Goal: Use online tool/utility: Utilize a website feature to perform a specific function

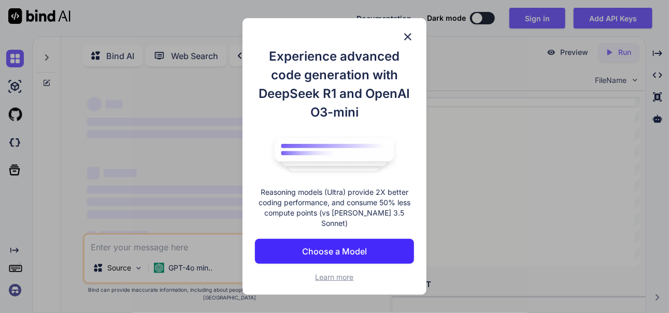
click at [401, 40] on div "Experience advanced code generation with DeepSeek R1 and OpenAI O3-mini Reasoni…" at bounding box center [335, 156] width 184 height 277
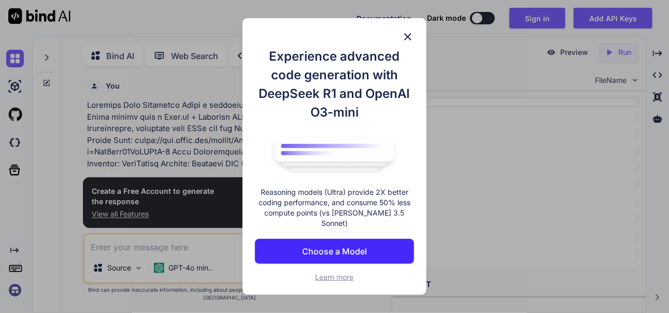
scroll to position [3, 0]
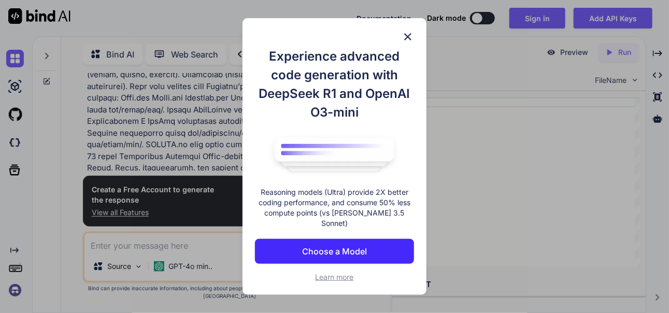
click at [410, 40] on img at bounding box center [408, 37] width 12 height 12
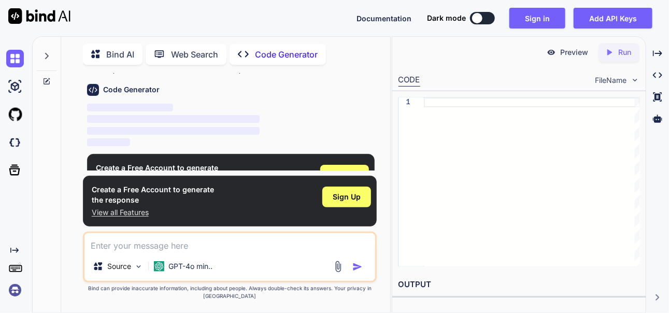
scroll to position [503, 0]
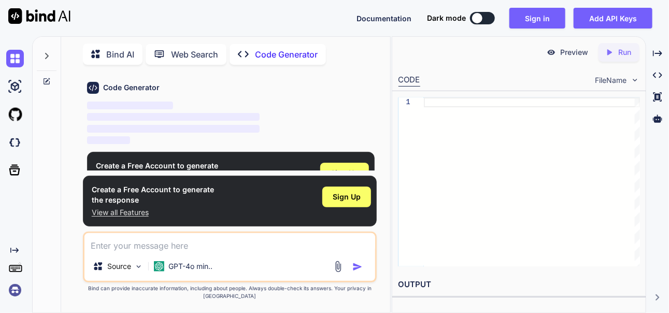
type textarea "x"
click at [354, 207] on div "Sign Up" at bounding box center [346, 197] width 49 height 21
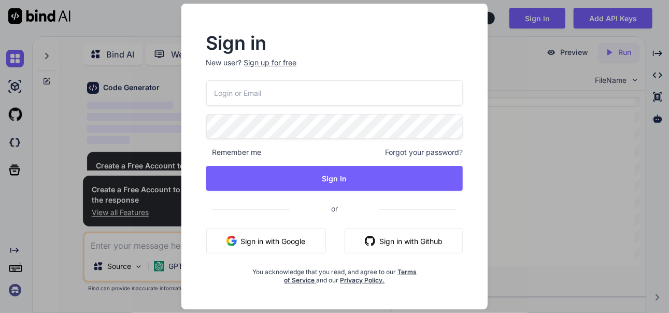
click at [293, 237] on button "Sign in with Google" at bounding box center [266, 241] width 120 height 25
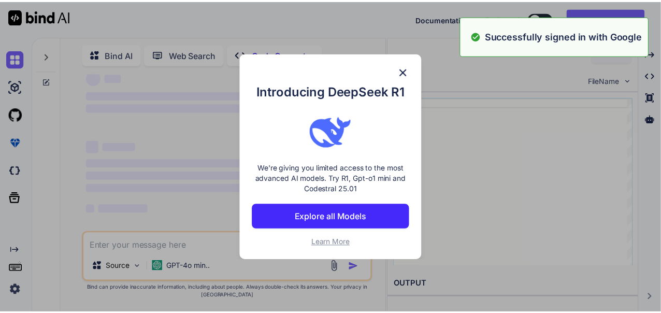
scroll to position [17, 0]
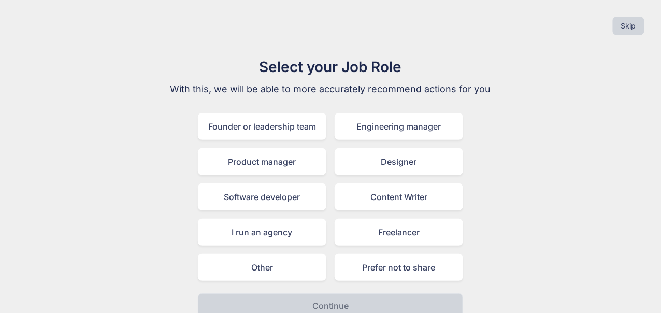
scroll to position [9, 0]
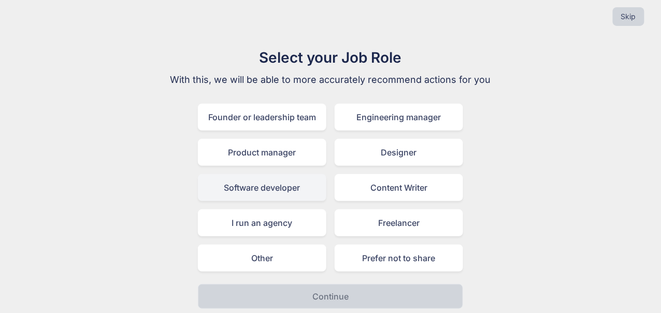
click at [277, 179] on div "Software developer" at bounding box center [262, 187] width 129 height 27
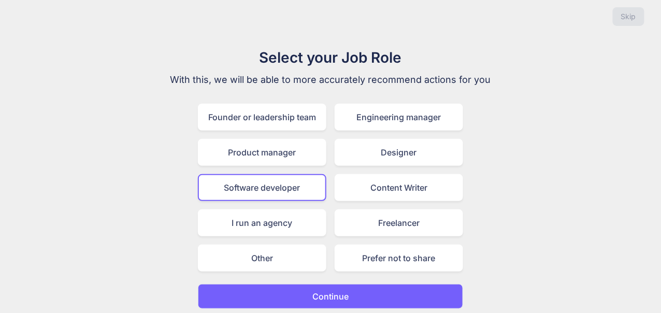
click at [321, 295] on p "Continue" at bounding box center [331, 296] width 36 height 12
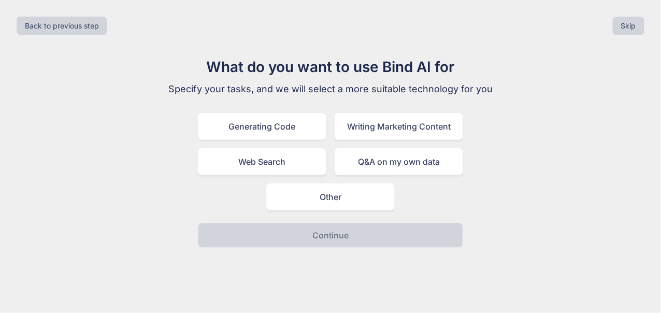
scroll to position [0, 0]
drag, startPoint x: 321, startPoint y: 295, endPoint x: 348, endPoint y: 194, distance: 105.2
click at [348, 194] on div "Back to previous step Skip What do you want to use Bind AI for Specify your tas…" at bounding box center [334, 156] width 669 height 313
click at [408, 205] on div "Generating Code Writing Marketing Content Web Search Q&A on my own data Other" at bounding box center [334, 161] width 265 height 97
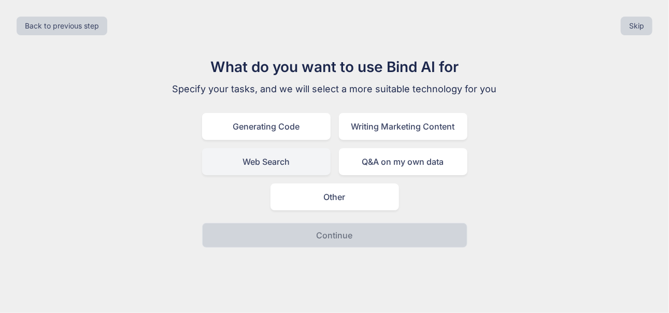
click at [291, 161] on div "Web Search" at bounding box center [266, 161] width 129 height 27
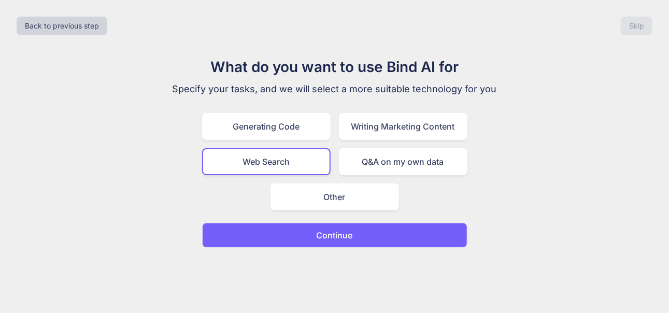
click at [327, 229] on p "Continue" at bounding box center [335, 235] width 36 height 12
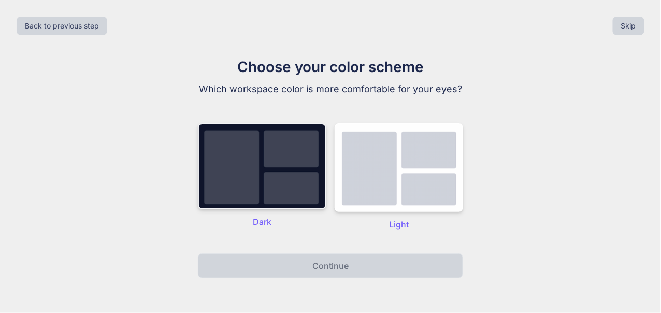
click at [274, 185] on img at bounding box center [262, 166] width 129 height 86
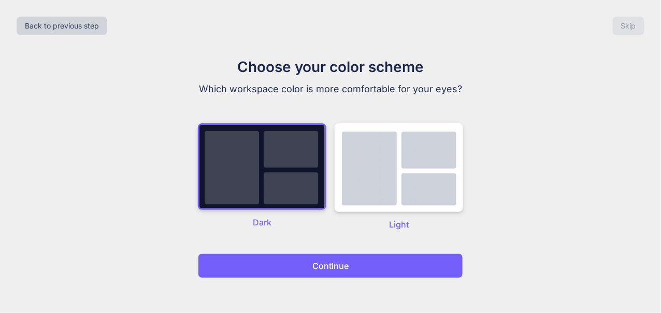
click at [314, 272] on p "Continue" at bounding box center [331, 266] width 36 height 12
click at [313, 272] on p "Continue" at bounding box center [331, 266] width 36 height 12
click at [381, 212] on img at bounding box center [399, 167] width 129 height 89
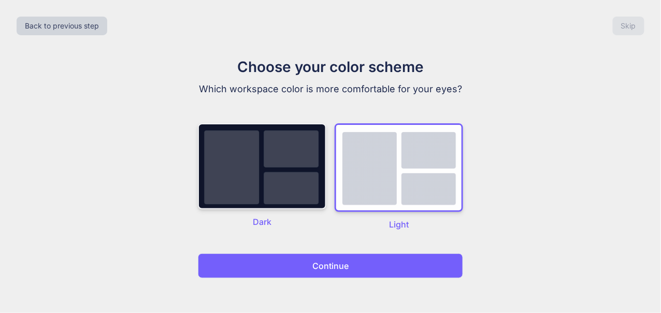
click at [304, 174] on img at bounding box center [262, 166] width 129 height 86
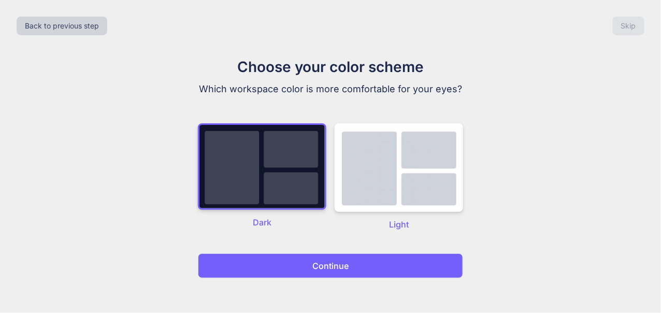
click at [331, 272] on p "Continue" at bounding box center [331, 266] width 36 height 12
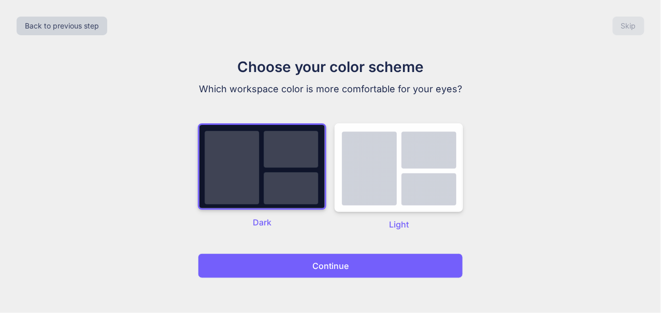
click at [331, 272] on p "Continue" at bounding box center [331, 266] width 36 height 12
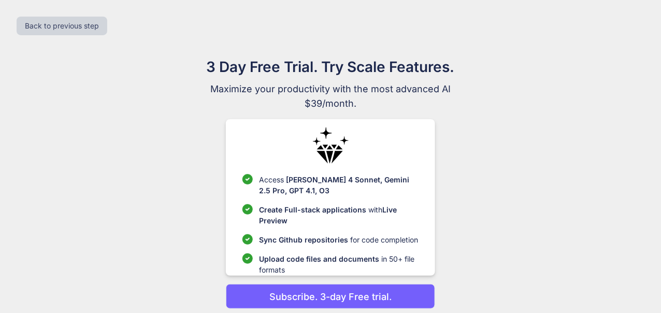
scroll to position [39, 0]
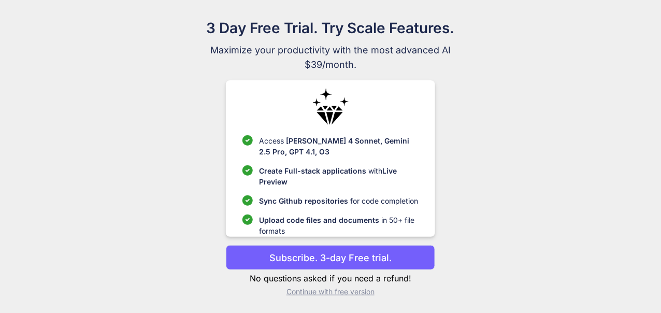
click at [354, 291] on p "Continue with free version" at bounding box center [330, 292] width 209 height 10
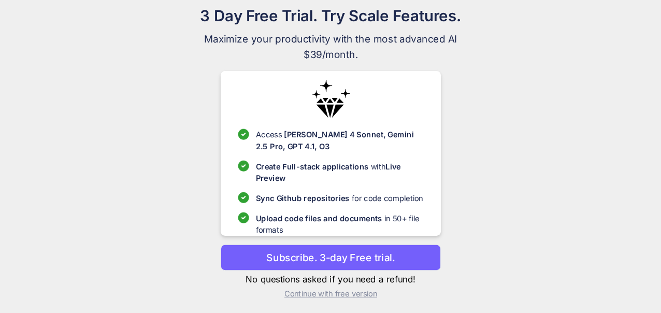
click at [325, 293] on p "Continue with free version" at bounding box center [330, 294] width 209 height 10
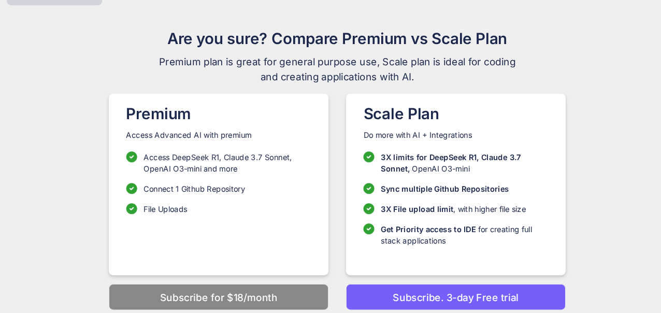
scroll to position [30, 0]
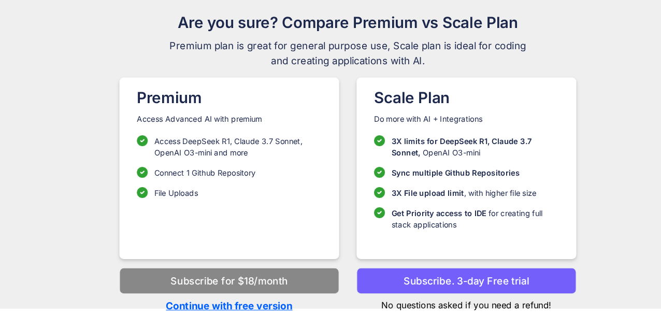
click at [343, 280] on button "Subscribe. 3-day Free trial" at bounding box center [443, 282] width 209 height 25
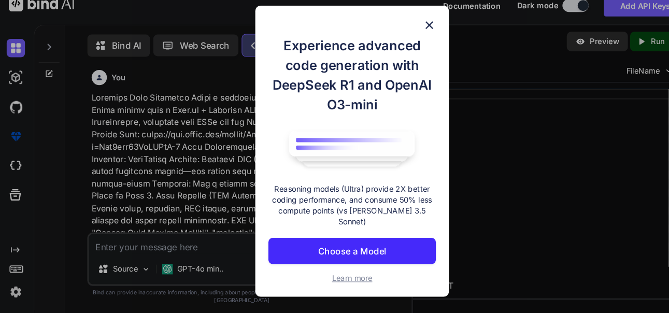
scroll to position [4, 0]
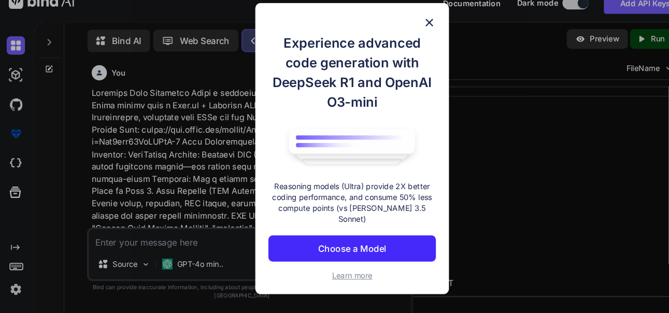
click at [407, 55] on h1 "Experience advanced code generation with DeepSeek R1 and OpenAI O3-mini" at bounding box center [334, 84] width 159 height 75
click at [407, 43] on img at bounding box center [408, 37] width 12 height 12
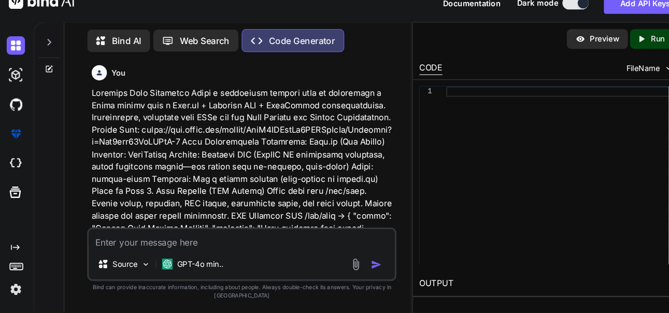
click at [253, 248] on textarea at bounding box center [229, 242] width 291 height 19
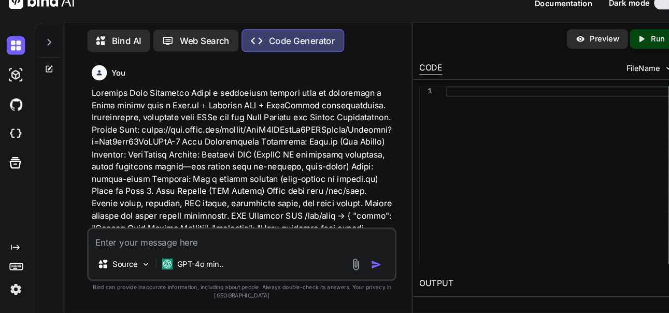
type textarea "x"
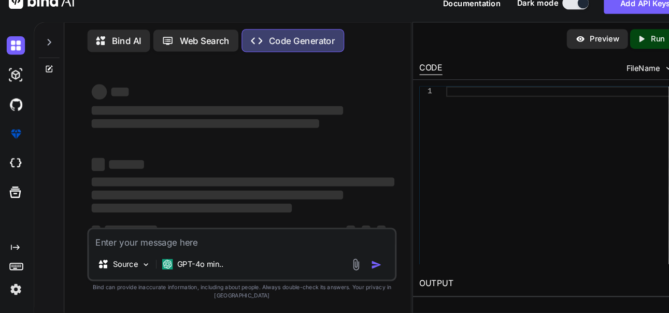
paste textarea "Objective Build a responsive landing page by converting a Figma design into a N…"
type textarea "Objective Build a responsive landing page by converting a Figma design into a N…"
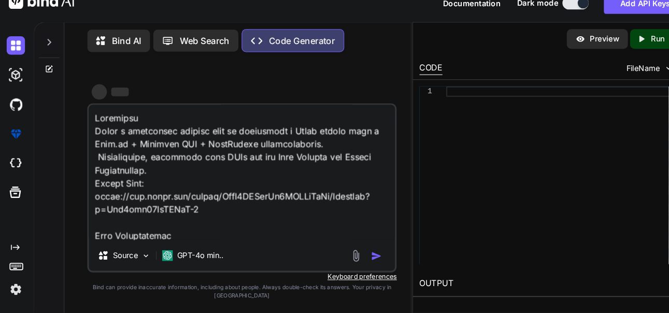
scroll to position [2090, 0]
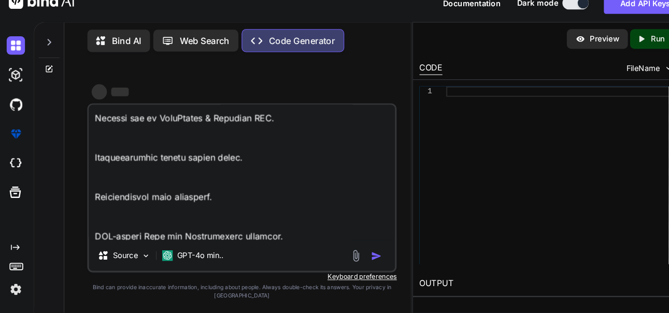
type textarea "x"
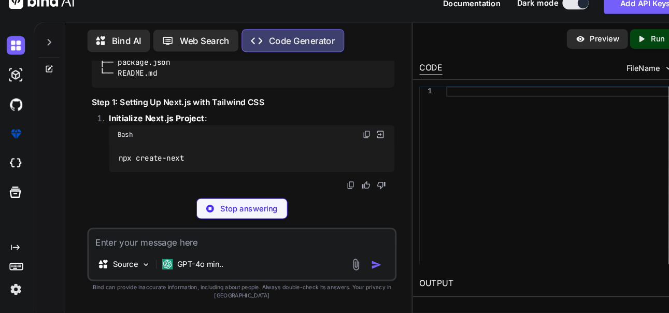
scroll to position [4594, 0]
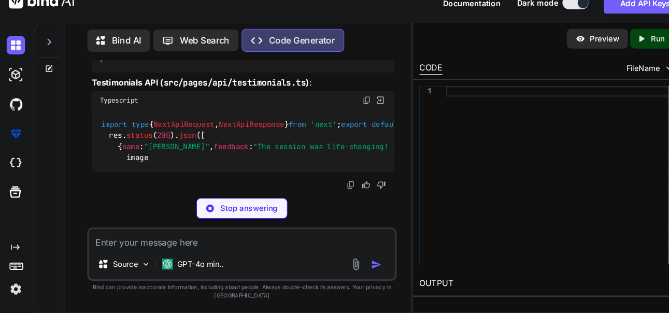
scroll to position [0, 0]
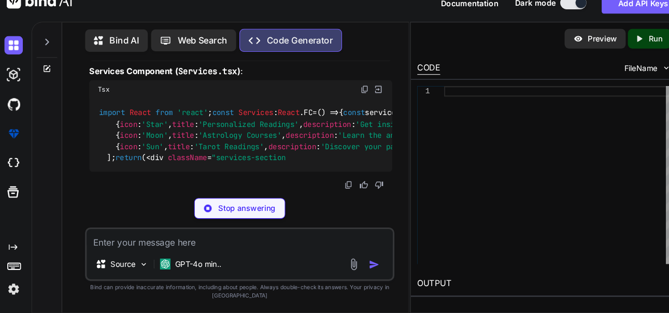
click at [359, 39] on div "Bind AI Web Search Created with Pixso. Code Generator" at bounding box center [230, 54] width 294 height 30
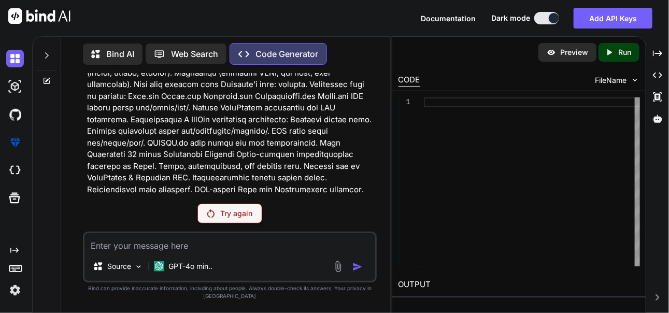
click at [231, 210] on div "You Code Generator To create a responsive landing page using Next.js, Tailwind …" at bounding box center [230, 192] width 294 height 239
click at [232, 223] on div "Try again" at bounding box center [229, 214] width 65 height 20
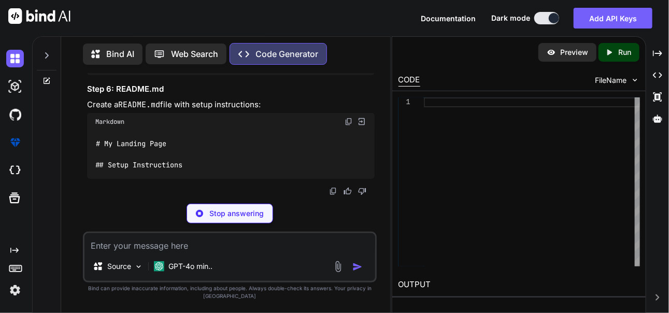
scroll to position [8095, 0]
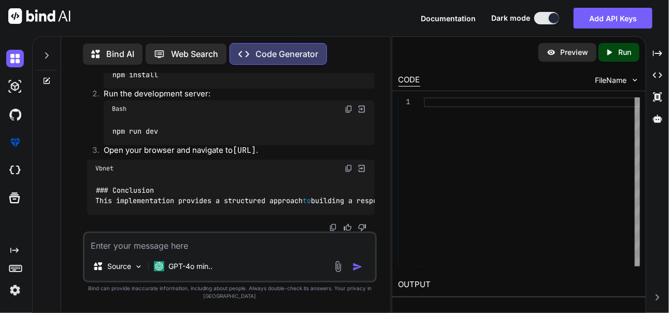
type textarea "x"
type textarea "│ └── globals.css ├── package.json └── README.md"
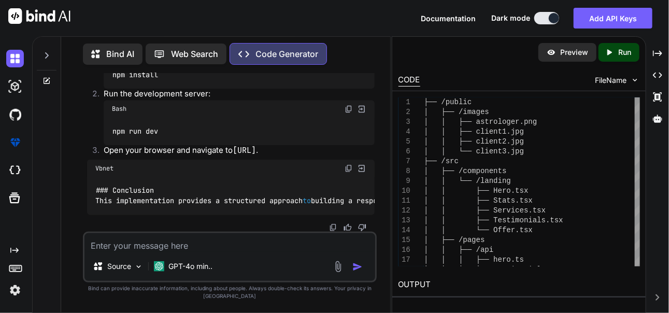
scroll to position [8313, 0]
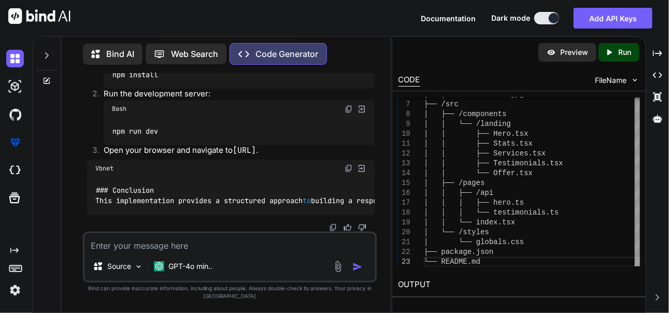
click at [423, 285] on h2 "OUTPUT" at bounding box center [519, 285] width 254 height 24
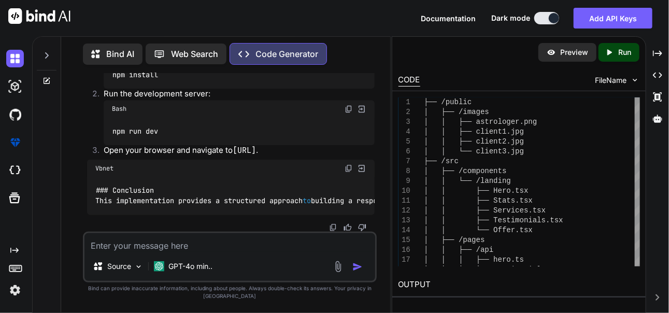
click at [622, 57] on p "Run" at bounding box center [624, 52] width 13 height 10
type textarea "x"
drag, startPoint x: 449, startPoint y: 283, endPoint x: 456, endPoint y: 300, distance: 18.2
click at [456, 300] on div "OUTPUT E006: unsupported language /my-landing-page" at bounding box center [519, 294] width 254 height 43
click at [473, 289] on h2 "OUTPUT" at bounding box center [519, 285] width 254 height 24
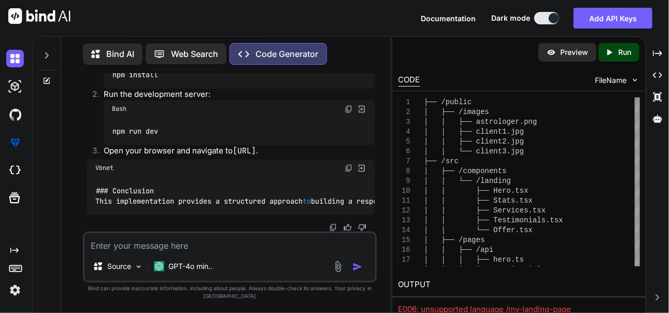
click at [583, 302] on div "OUTPUT E006: unsupported language /my-landing-page" at bounding box center [519, 294] width 254 height 43
click at [656, 298] on icon "Created with Pixso." at bounding box center [658, 297] width 6 height 6
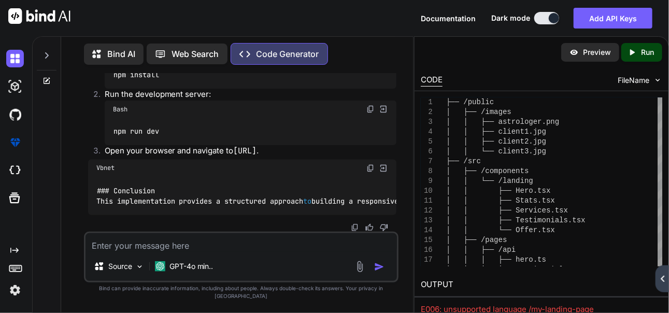
scroll to position [8255, 0]
click at [240, 252] on textarea at bounding box center [242, 242] width 312 height 19
type textarea "u"
type textarea "x"
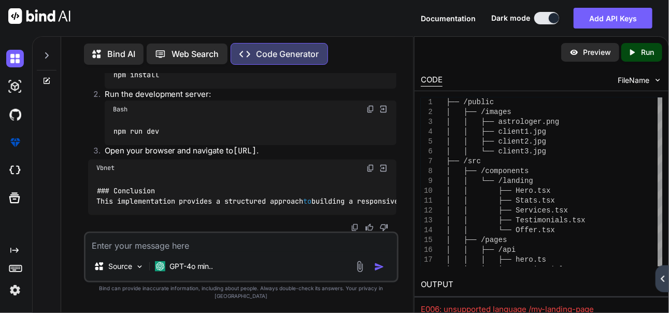
type textarea "o"
type textarea "x"
type textarea "ou"
type textarea "x"
type textarea "out"
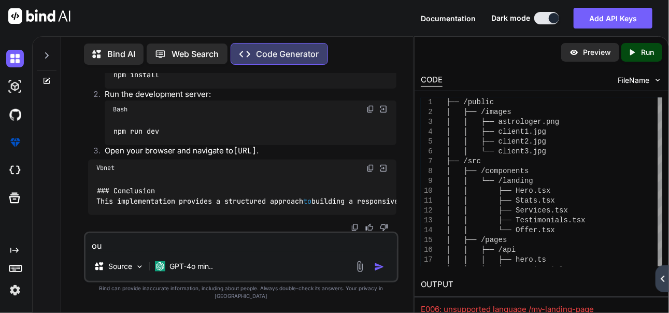
type textarea "x"
type textarea "outp"
type textarea "x"
type textarea "outpu"
type textarea "x"
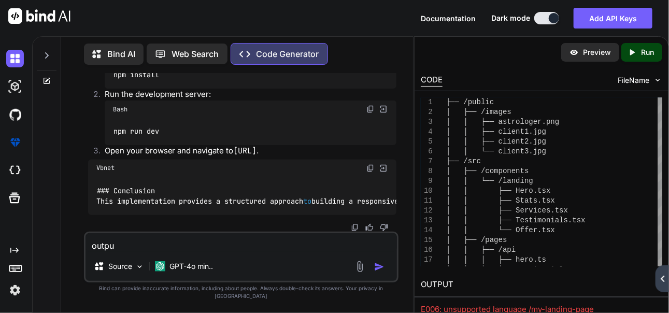
type textarea "output"
type textarea "x"
type textarea "output"
type textarea "x"
type textarea "output i"
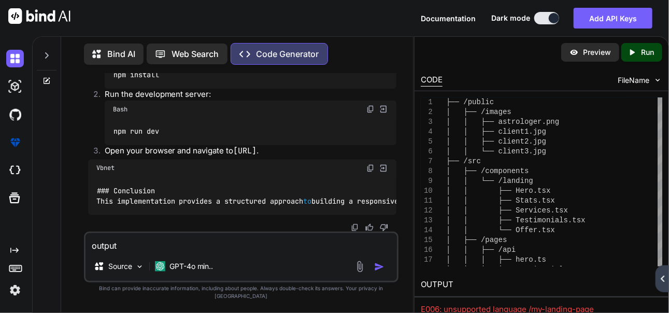
type textarea "x"
type textarea "output im"
type textarea "x"
type textarea "output ima"
type textarea "x"
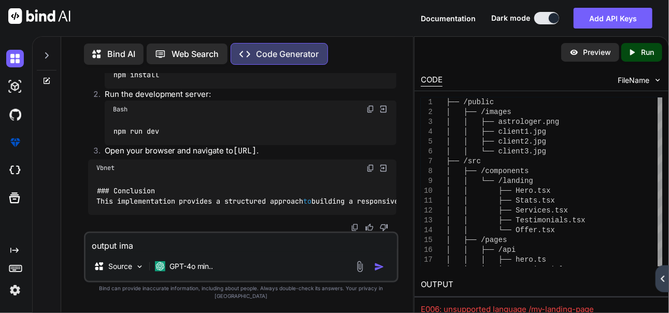
type textarea "output imag"
type textarea "x"
type textarea "output image"
type textarea "x"
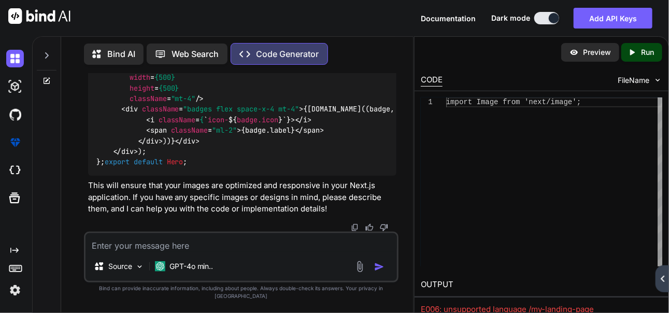
scroll to position [6888, 0]
